Goal: Information Seeking & Learning: Learn about a topic

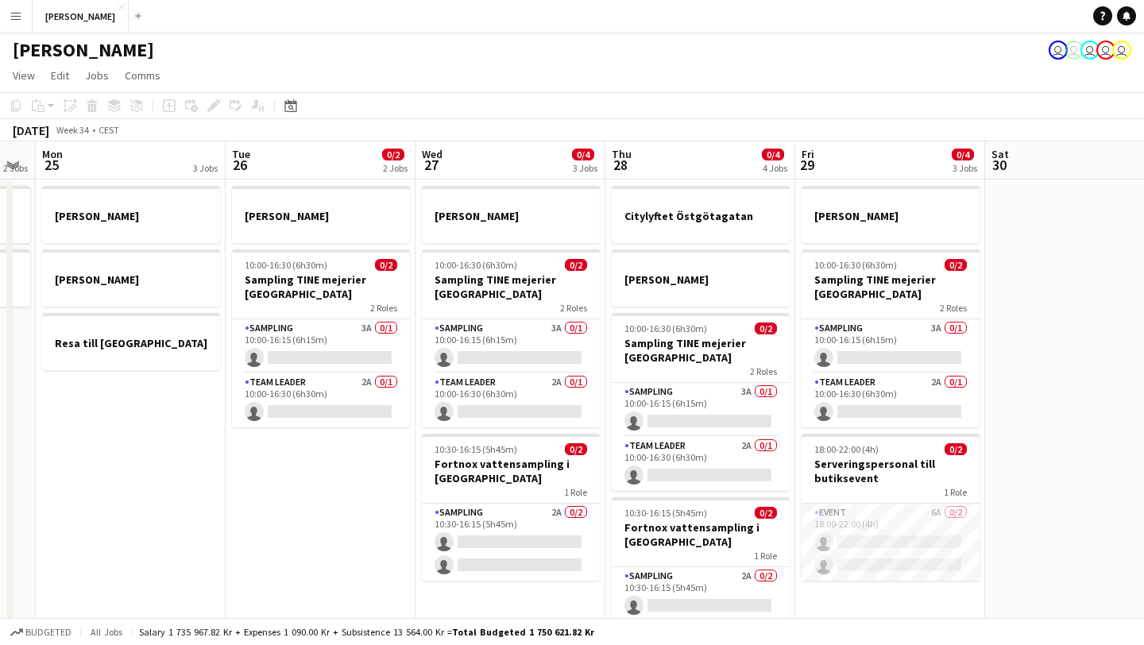
scroll to position [0, 535]
click at [306, 344] on app-card-role "Sampling 3A 0/1 10:00-16:15 (6h15m) single-neutral-actions" at bounding box center [320, 346] width 178 height 54
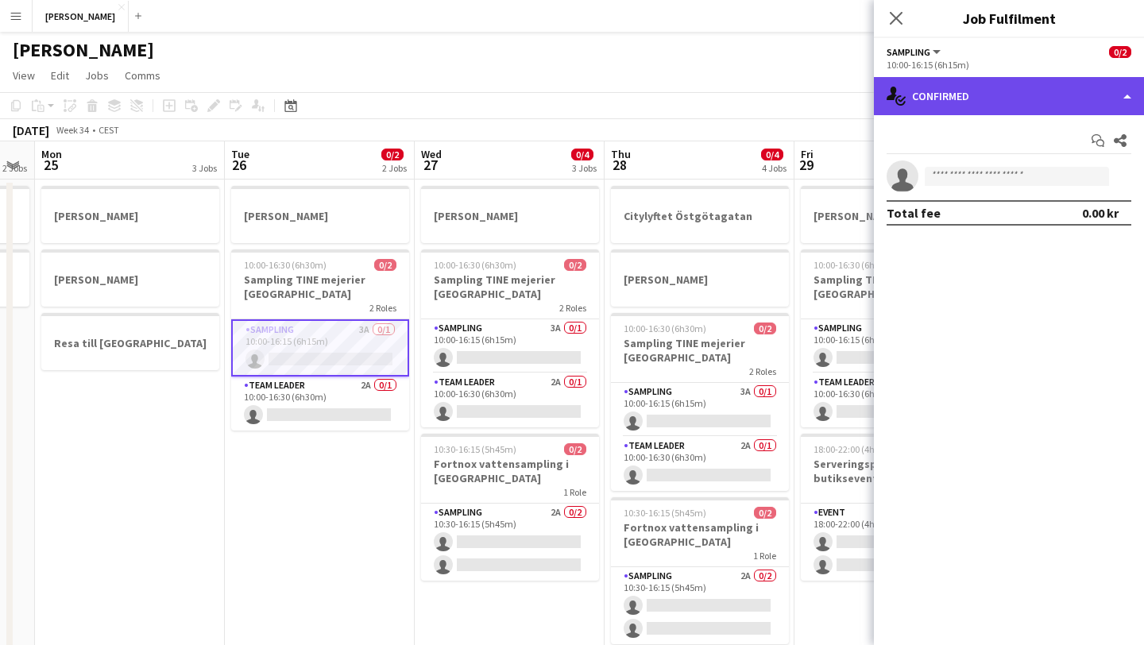
click at [973, 103] on div "single-neutral-actions-check-2 Confirmed" at bounding box center [1009, 96] width 270 height 38
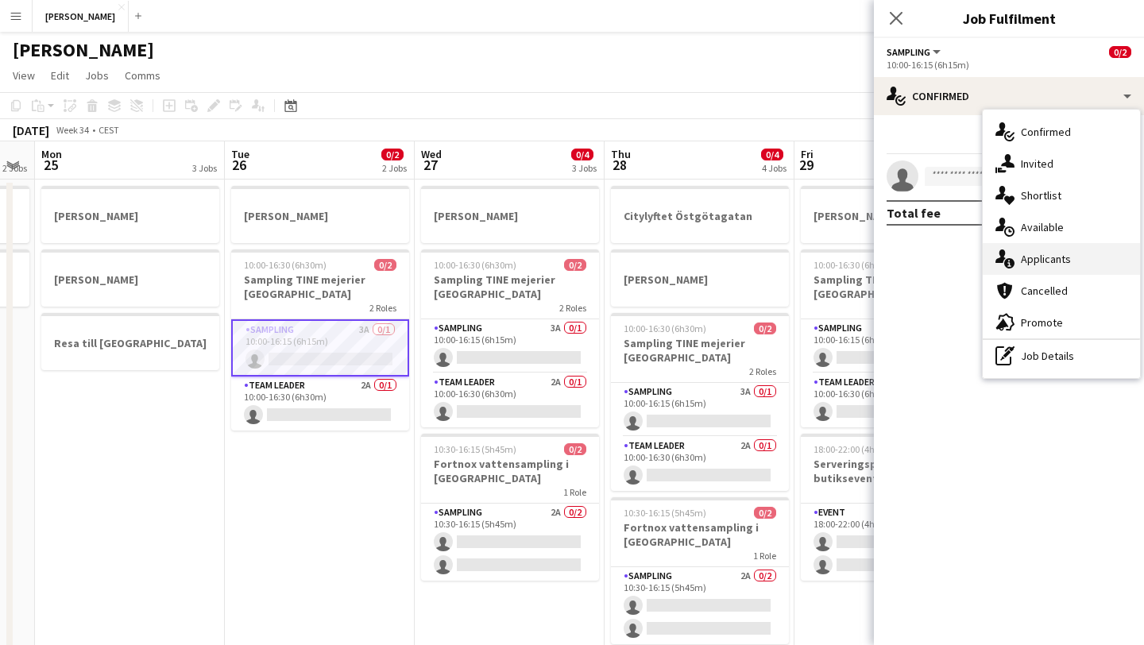
click at [1044, 263] on div "single-neutral-actions-information Applicants" at bounding box center [1061, 259] width 157 height 32
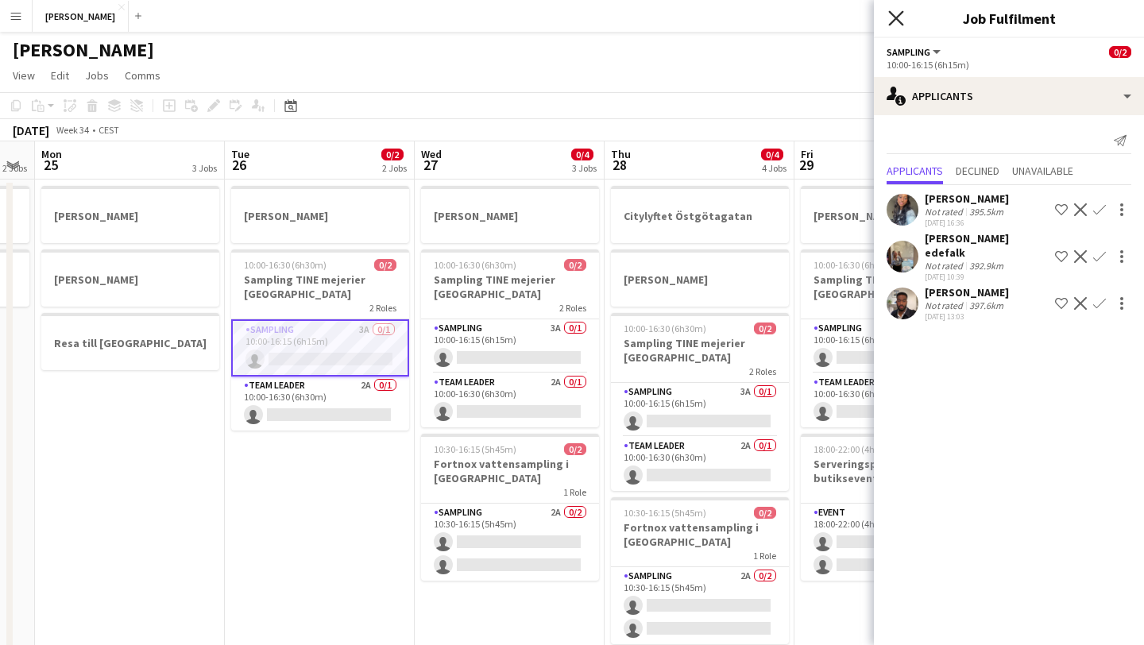
click at [899, 14] on icon at bounding box center [895, 17] width 15 height 15
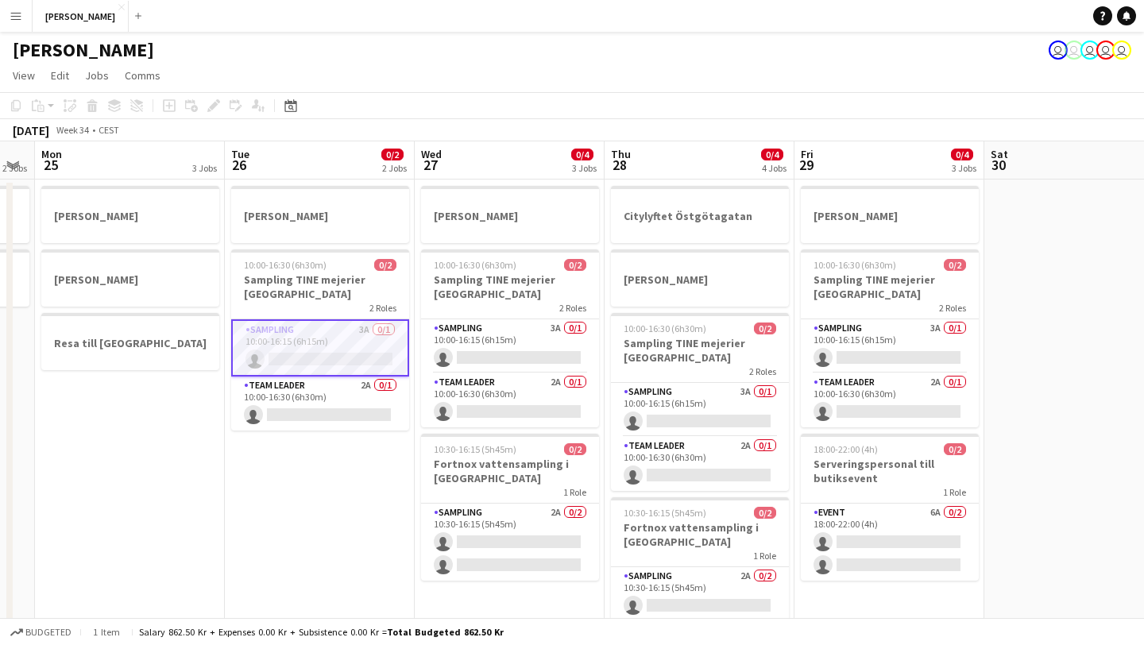
click at [257, 514] on app-date-cell "[PERSON_NAME] 10:00-16:30 (6h30m) 0/2 Sampling TINE mejerier Göteborg 2 Roles S…" at bounding box center [320, 436] width 190 height 512
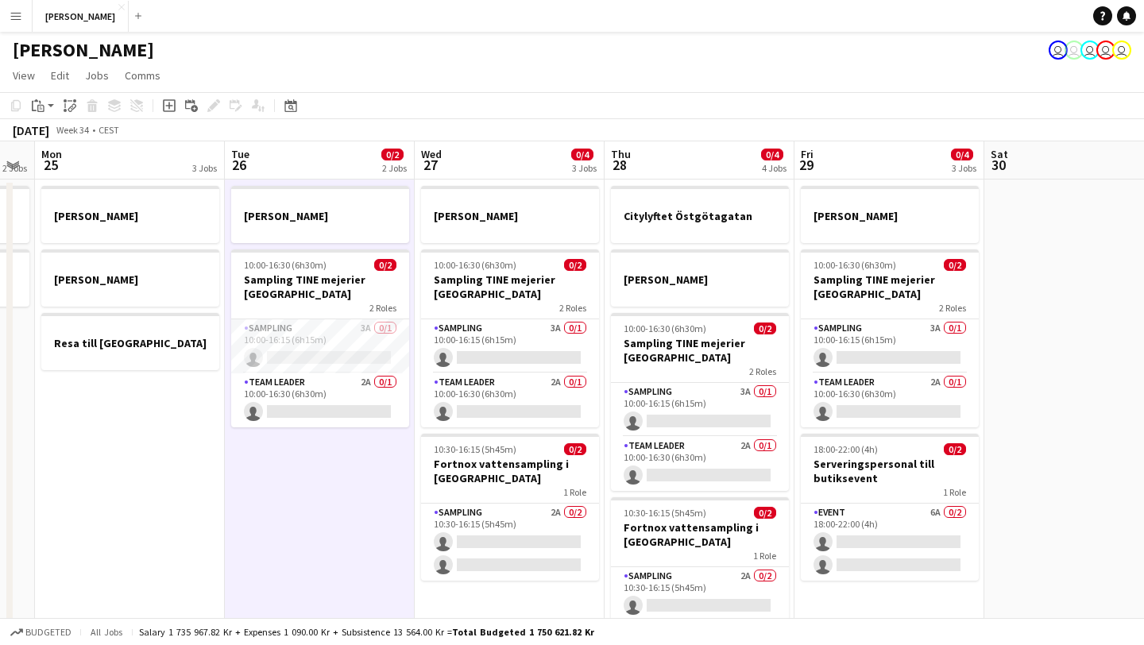
click at [257, 514] on app-date-cell "[PERSON_NAME] 10:00-16:30 (6h30m) 0/2 Sampling TINE mejerier Göteborg 2 Roles S…" at bounding box center [320, 436] width 190 height 512
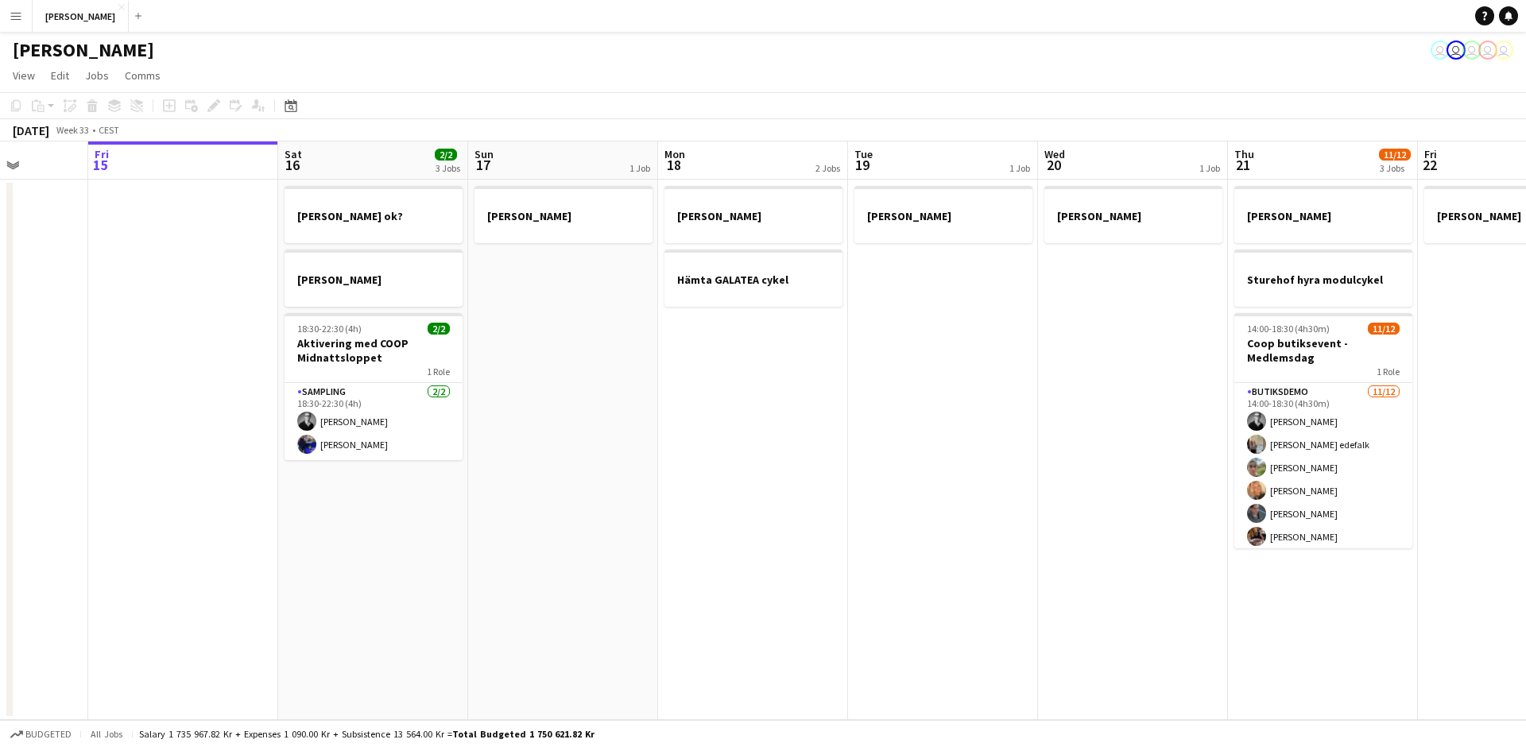
scroll to position [0, 465]
